Goal: Browse casually

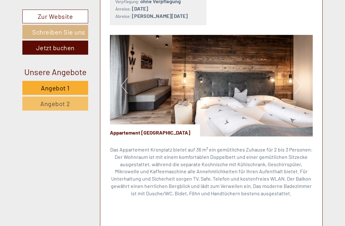
scroll to position [346, 0]
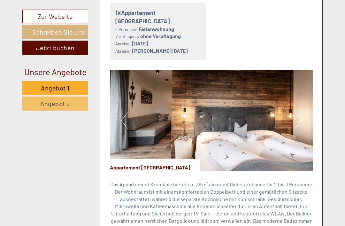
click at [295, 112] on button "Next" at bounding box center [298, 120] width 7 height 16
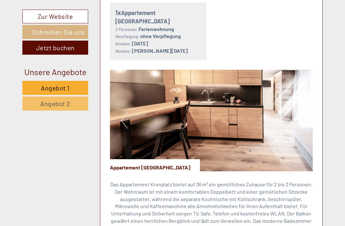
click at [308, 97] on img at bounding box center [211, 121] width 203 height 102
click at [311, 100] on img at bounding box center [211, 121] width 203 height 102
click at [125, 113] on button "Previous" at bounding box center [124, 120] width 7 height 16
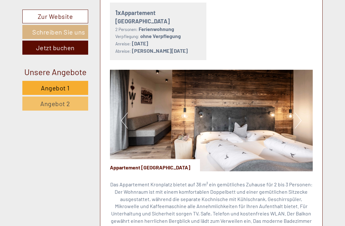
click at [300, 112] on button "Next" at bounding box center [298, 120] width 7 height 16
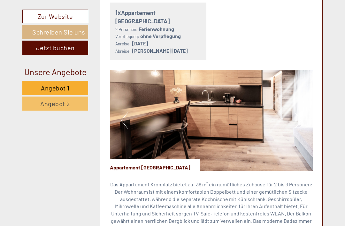
click at [303, 110] on img at bounding box center [211, 121] width 203 height 102
click at [299, 112] on button "Next" at bounding box center [298, 120] width 7 height 16
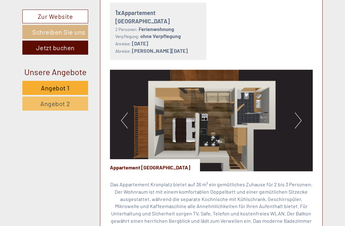
click at [298, 112] on button "Next" at bounding box center [298, 120] width 7 height 16
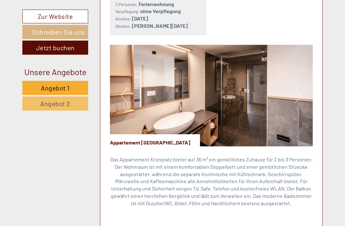
scroll to position [372, 0]
click at [299, 87] on button "Next" at bounding box center [298, 95] width 7 height 16
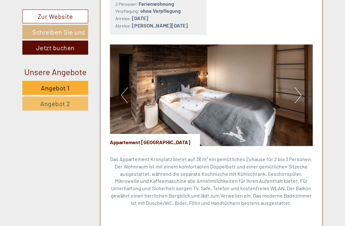
click at [303, 83] on img at bounding box center [211, 95] width 203 height 102
click at [299, 87] on button "Next" at bounding box center [298, 95] width 7 height 16
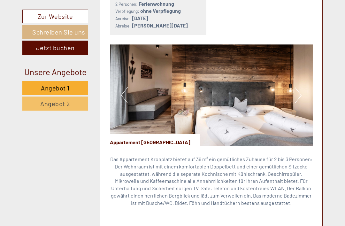
click at [299, 87] on button "Next" at bounding box center [298, 95] width 7 height 16
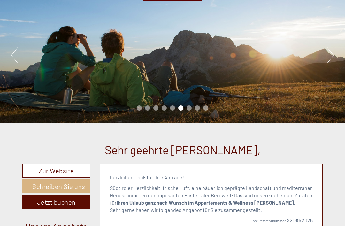
scroll to position [57, 0]
